Goal: Use online tool/utility: Utilize a website feature to perform a specific function

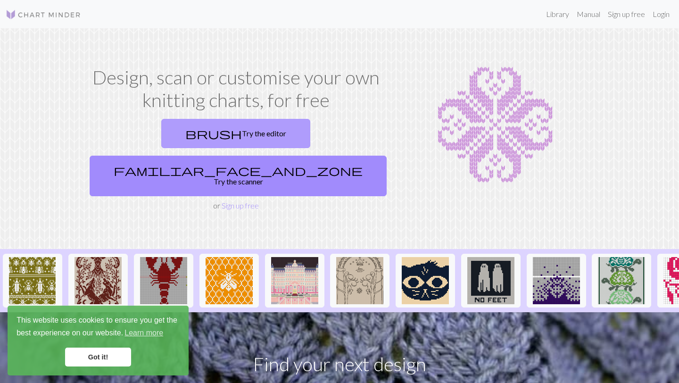
click at [168, 136] on link "brush Try the editor" at bounding box center [235, 133] width 149 height 29
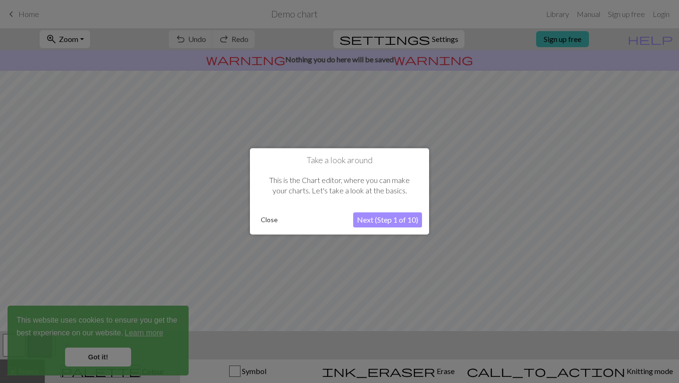
click at [394, 225] on button "Next (Step 1 of 10)" at bounding box center [387, 220] width 69 height 15
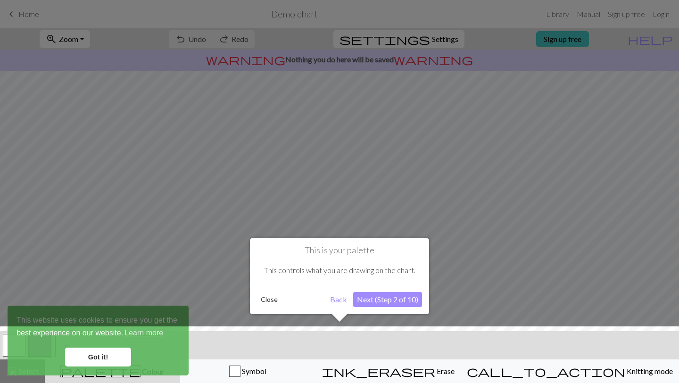
click at [391, 300] on button "Next (Step 2 of 10)" at bounding box center [387, 299] width 69 height 15
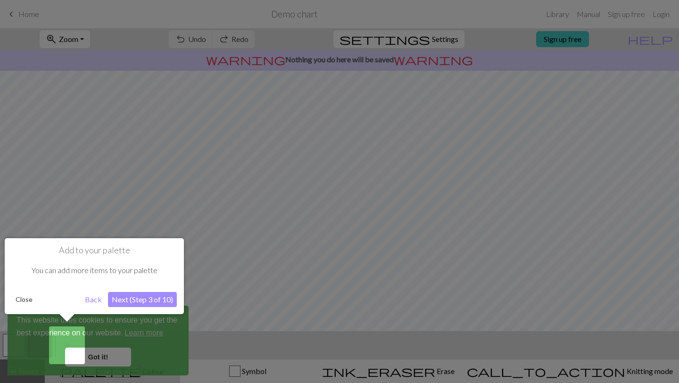
click at [140, 301] on button "Next (Step 3 of 10)" at bounding box center [142, 299] width 69 height 15
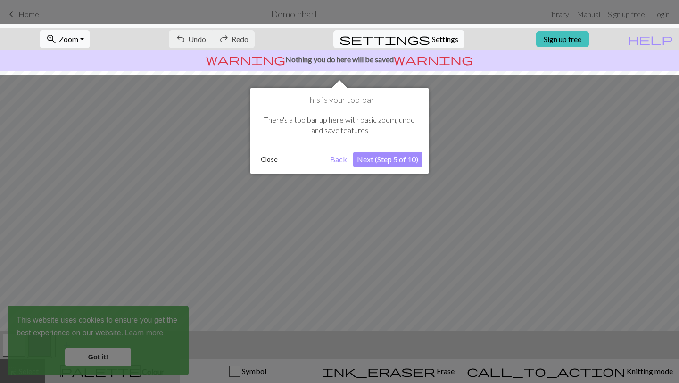
click at [376, 165] on button "Next (Step 5 of 10)" at bounding box center [387, 159] width 69 height 15
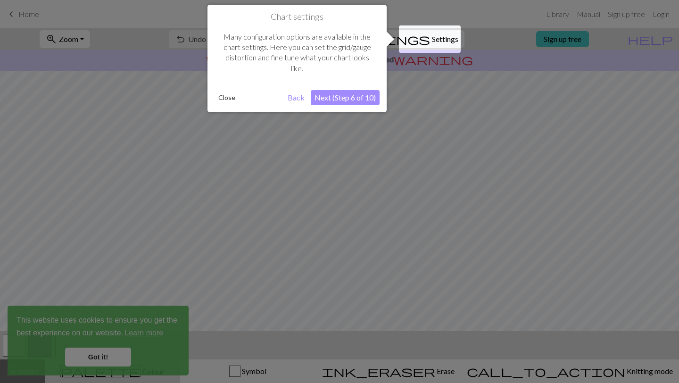
click at [358, 102] on button "Next (Step 6 of 10)" at bounding box center [345, 97] width 69 height 15
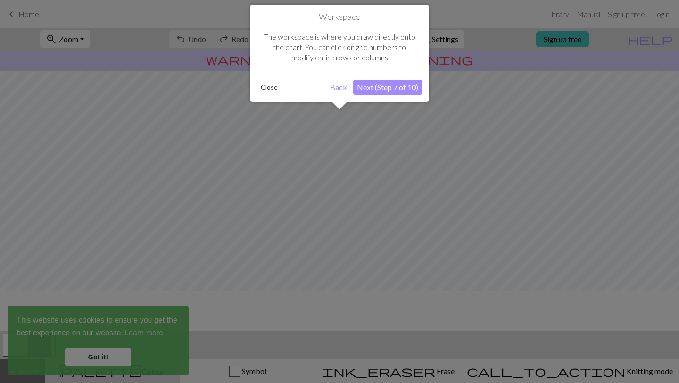
scroll to position [57, 0]
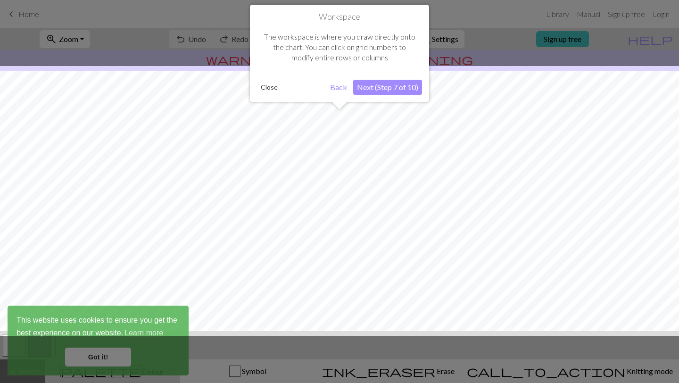
click at [387, 85] on button "Next (Step 7 of 10)" at bounding box center [387, 87] width 69 height 15
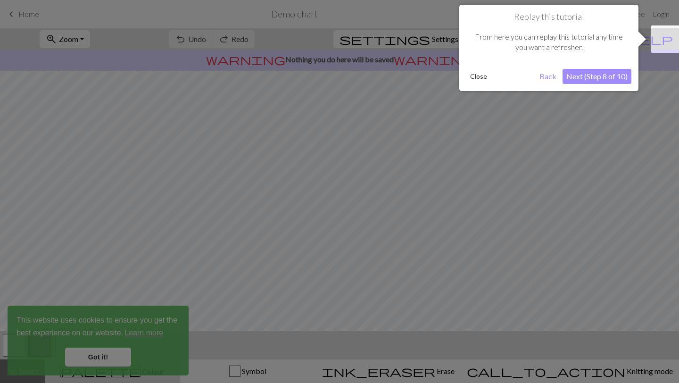
click at [589, 79] on button "Next (Step 8 of 10)" at bounding box center [597, 76] width 69 height 15
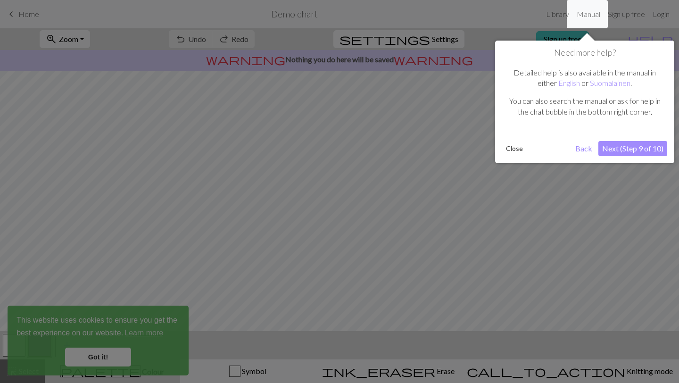
click at [619, 150] on button "Next (Step 9 of 10)" at bounding box center [633, 148] width 69 height 15
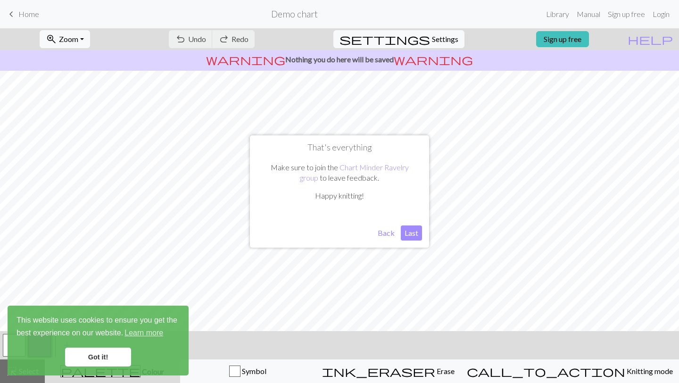
click at [414, 232] on button "Last" at bounding box center [411, 232] width 21 height 15
click at [206, 40] on span "Undo" at bounding box center [197, 38] width 18 height 9
click at [115, 356] on link "Got it!" at bounding box center [98, 357] width 66 height 19
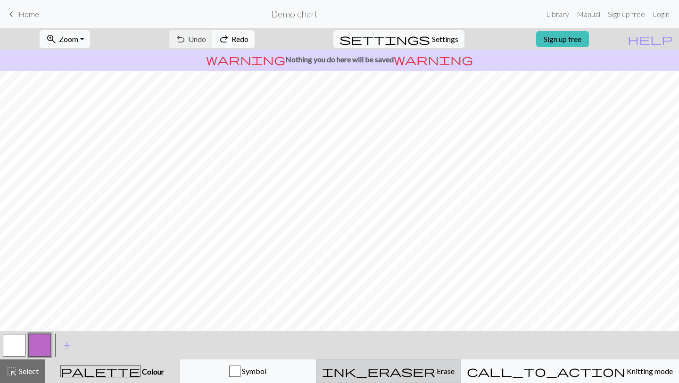
click at [428, 371] on span "ink_eraser" at bounding box center [378, 371] width 113 height 13
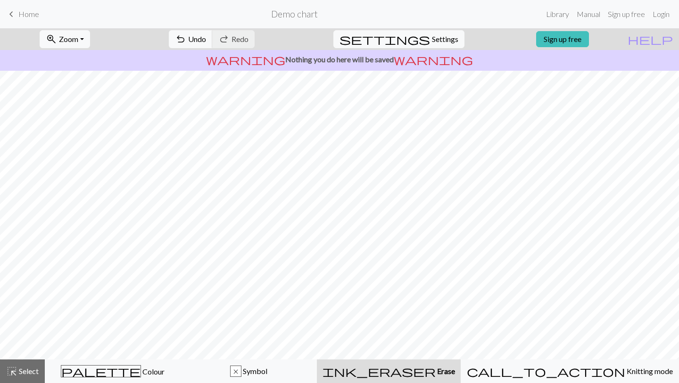
scroll to position [56, 0]
click at [22, 372] on span "Select" at bounding box center [27, 370] width 21 height 9
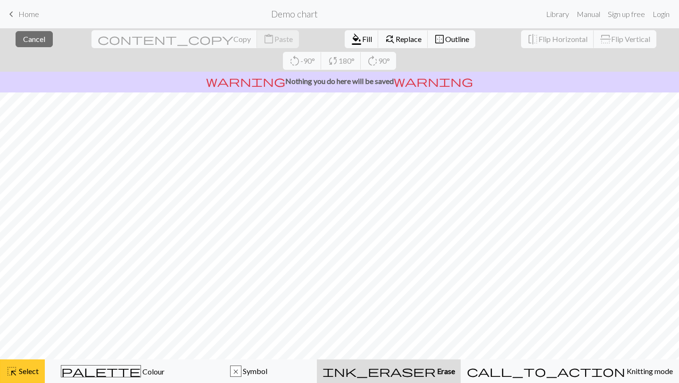
scroll to position [0, 0]
click at [428, 44] on button "border_outer Outline" at bounding box center [452, 39] width 48 height 18
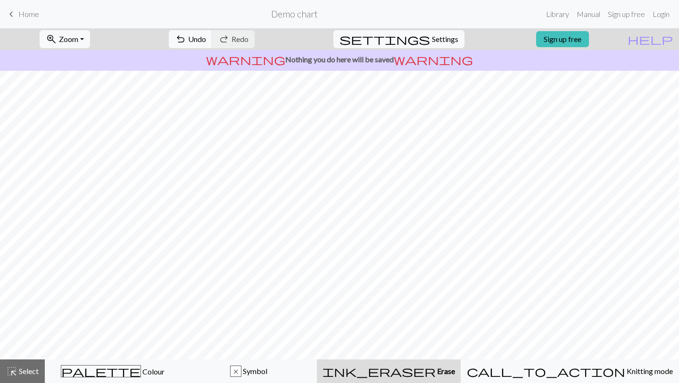
click at [30, 11] on span "Home" at bounding box center [28, 13] width 21 height 9
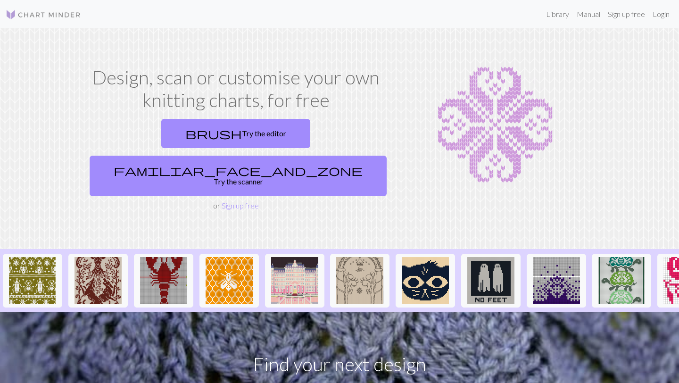
click at [528, 152] on img at bounding box center [495, 125] width 196 height 118
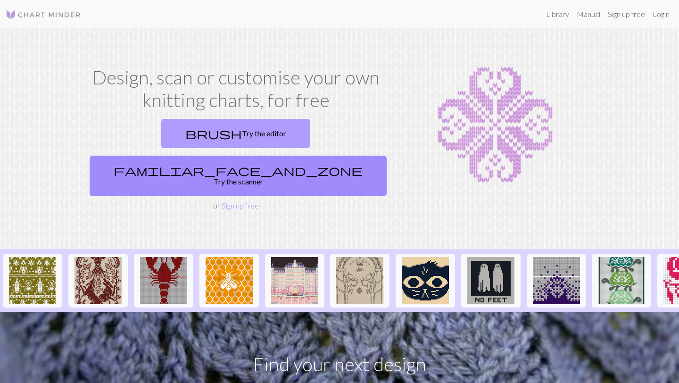
click at [174, 139] on link "brush Try the editor" at bounding box center [235, 133] width 149 height 29
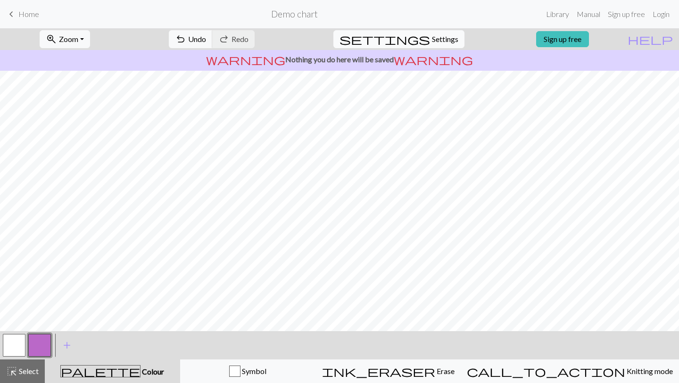
click at [433, 33] on span "Settings" at bounding box center [445, 38] width 26 height 11
select select "aran"
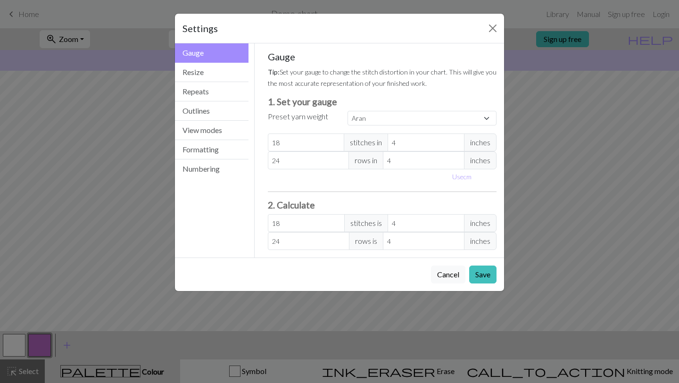
click at [584, 117] on div "Settings Gauge Gauge Resize Repeats Outlines View modes Formatting Numbering Ga…" at bounding box center [339, 191] width 679 height 383
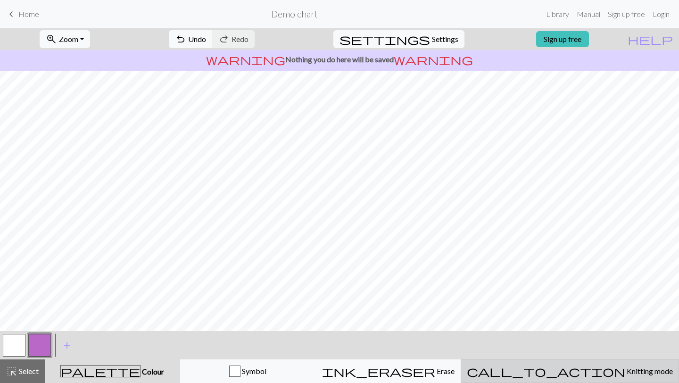
click at [625, 370] on span "Knitting mode" at bounding box center [649, 370] width 48 height 9
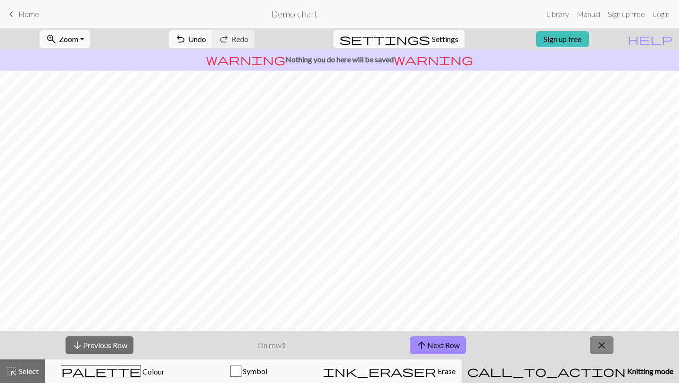
click at [608, 346] on button "close" at bounding box center [602, 345] width 24 height 18
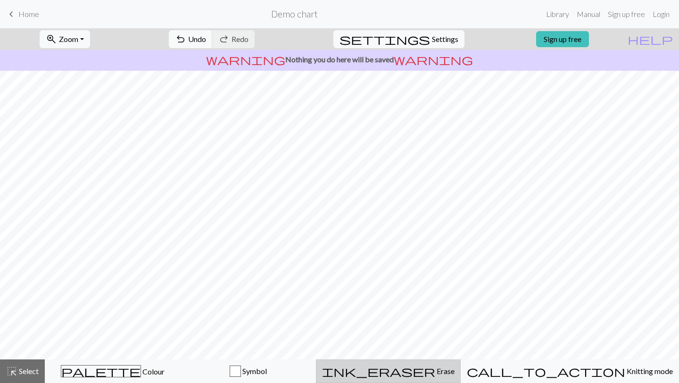
click at [461, 378] on button "ink_eraser Erase Erase" at bounding box center [388, 371] width 145 height 24
